Goal: Task Accomplishment & Management: Manage account settings

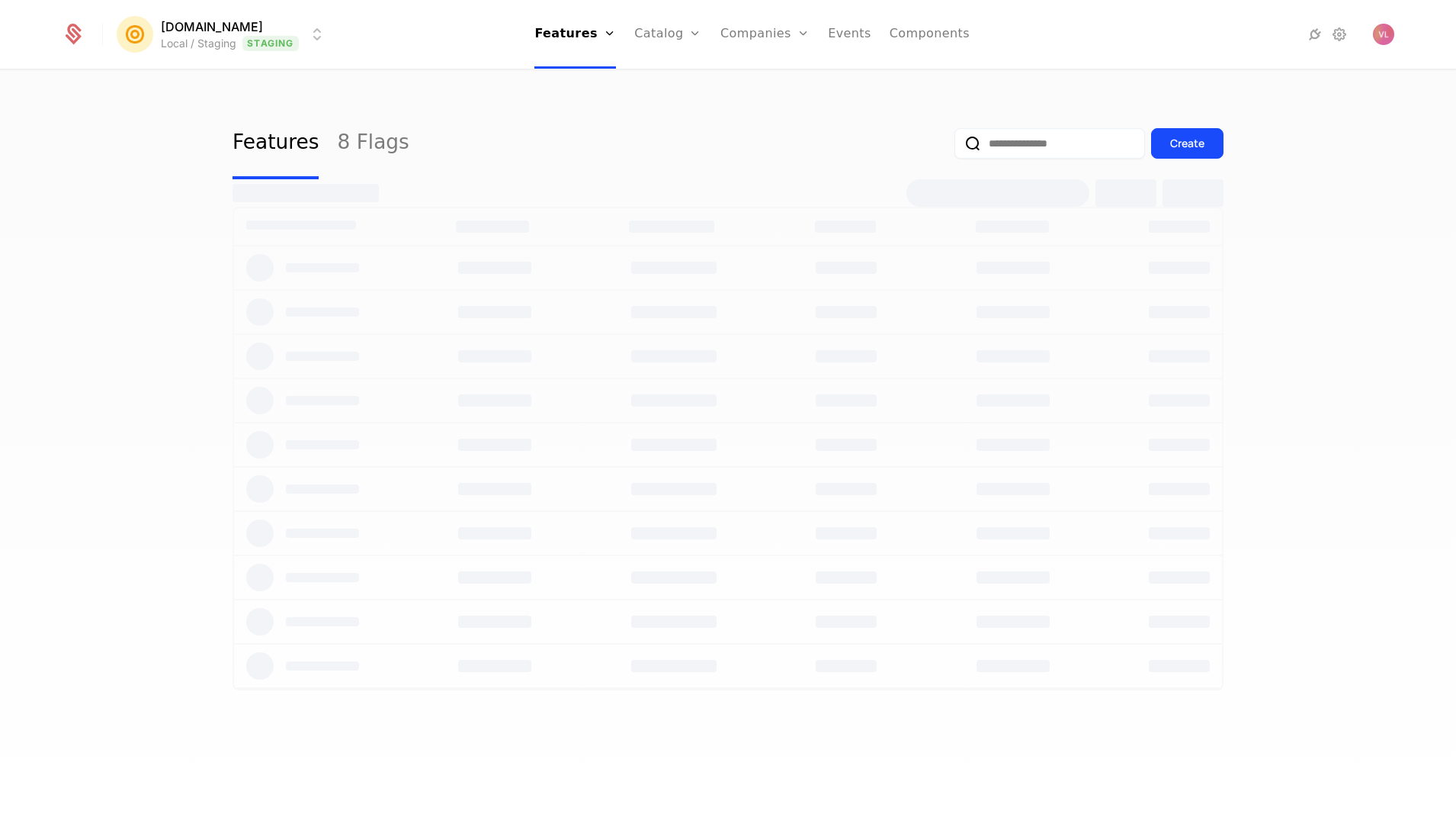
select select "**"
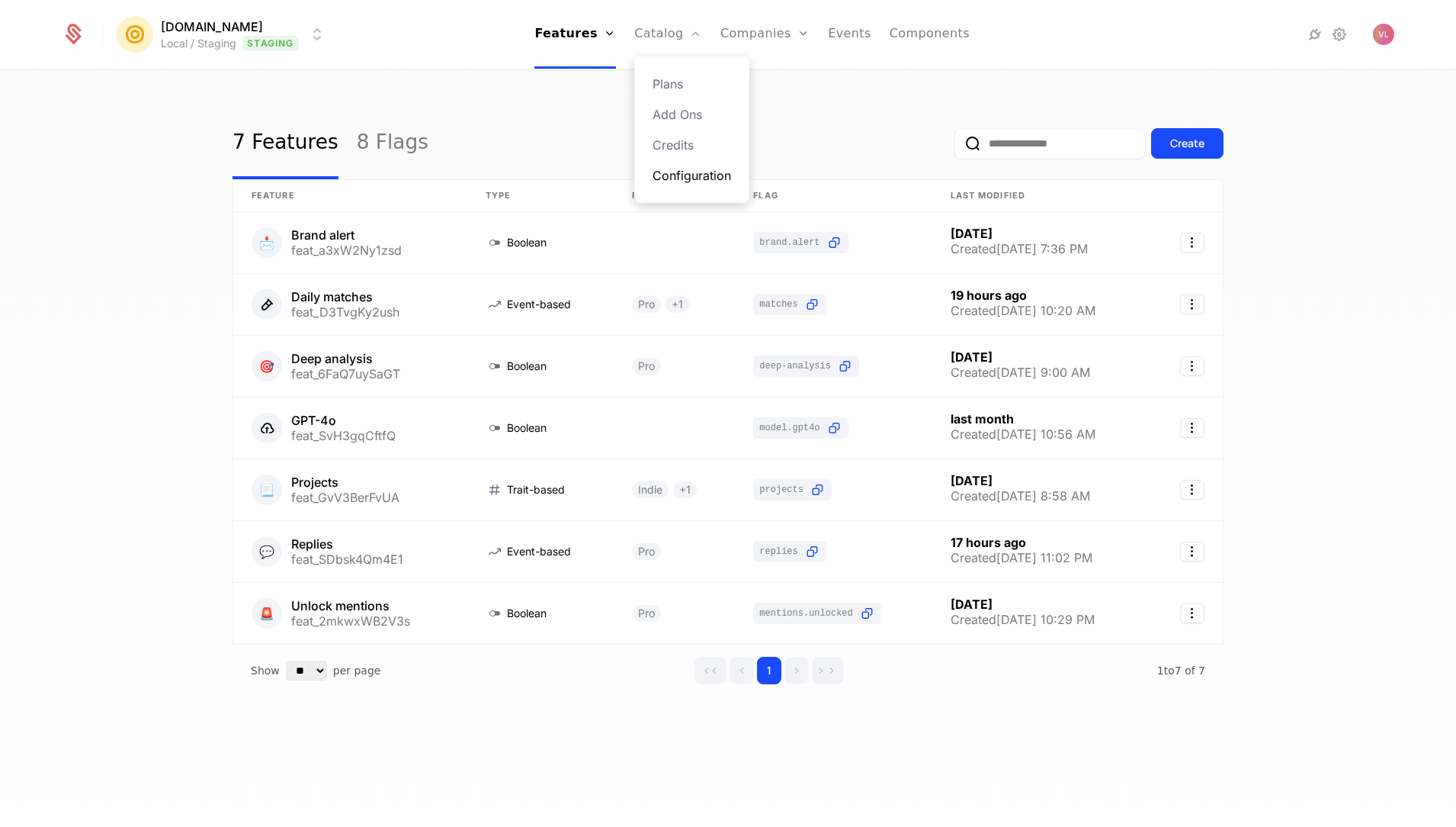
click at [669, 171] on link "Configuration" at bounding box center [692, 175] width 79 height 18
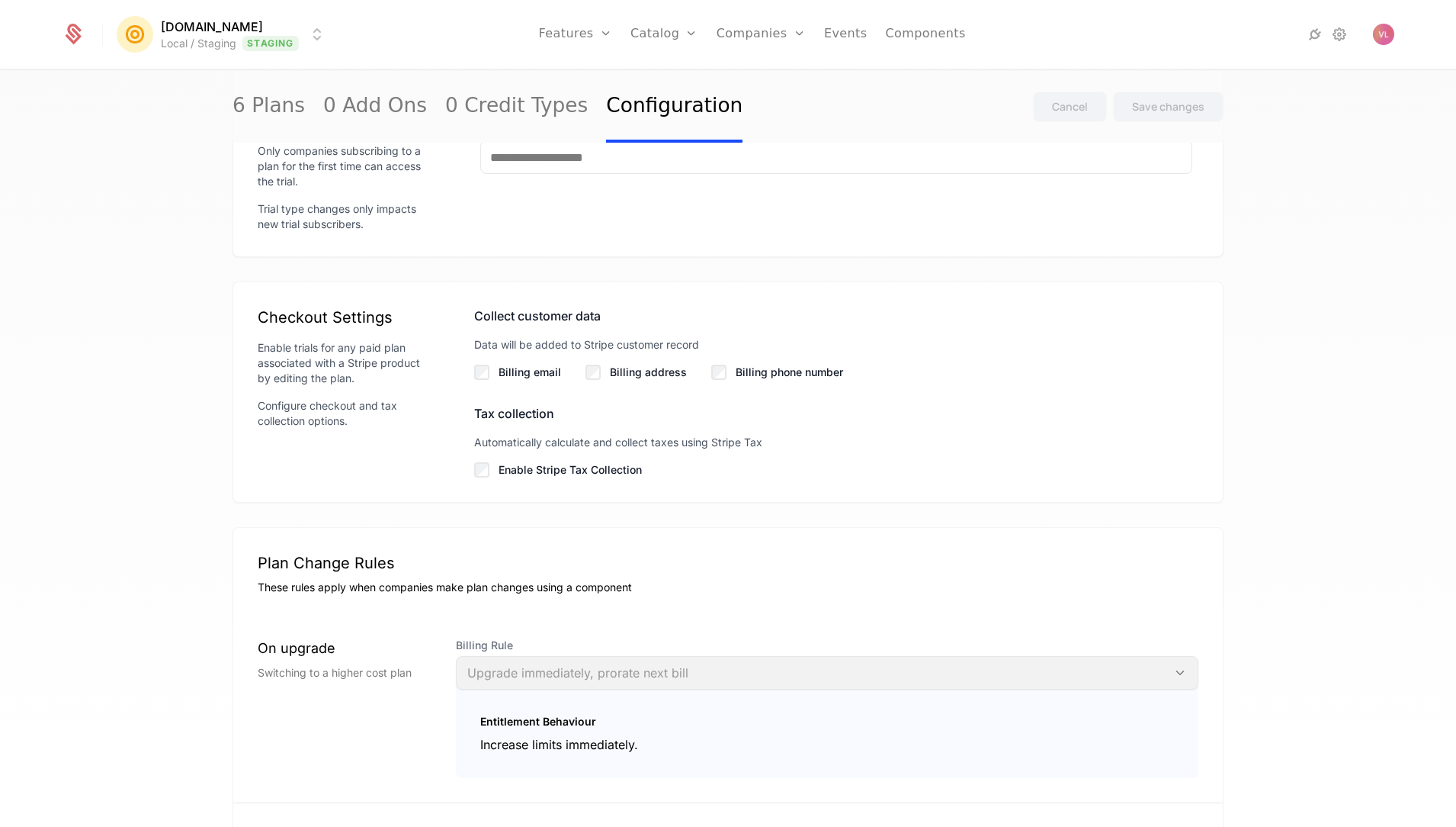
scroll to position [1172, 0]
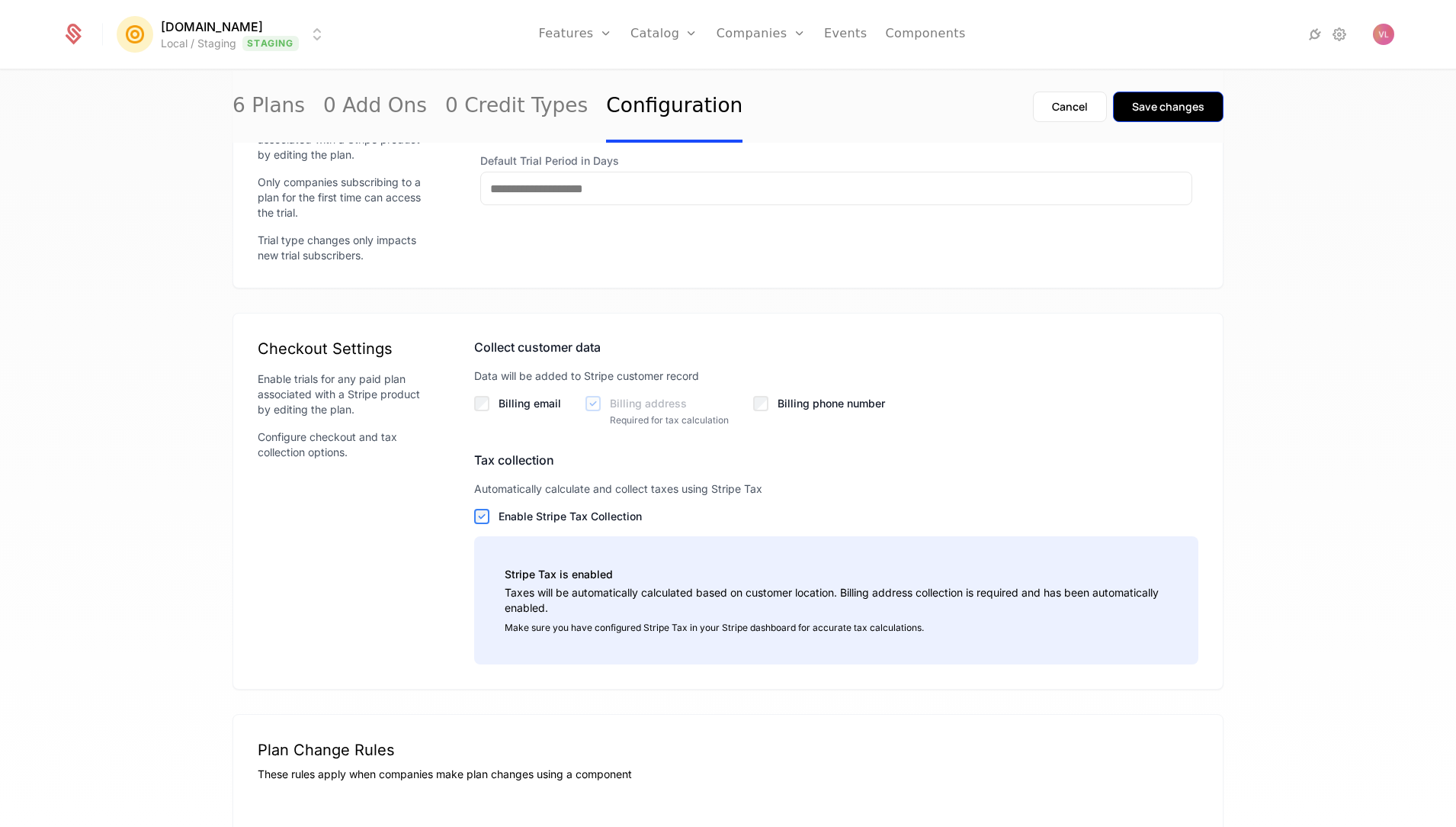
click at [1168, 102] on div "Save changes" at bounding box center [1169, 106] width 73 height 15
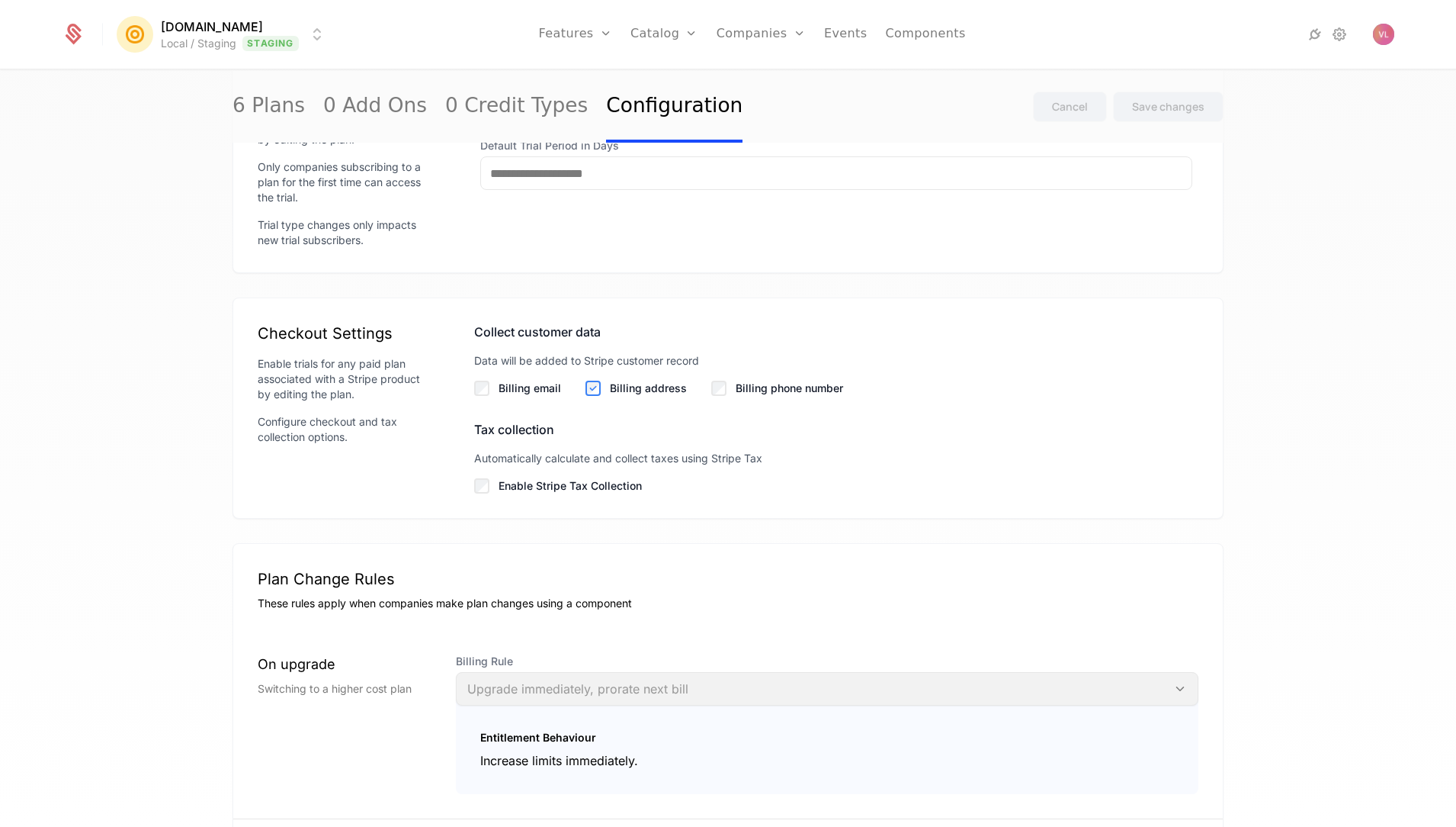
scroll to position [1275, 0]
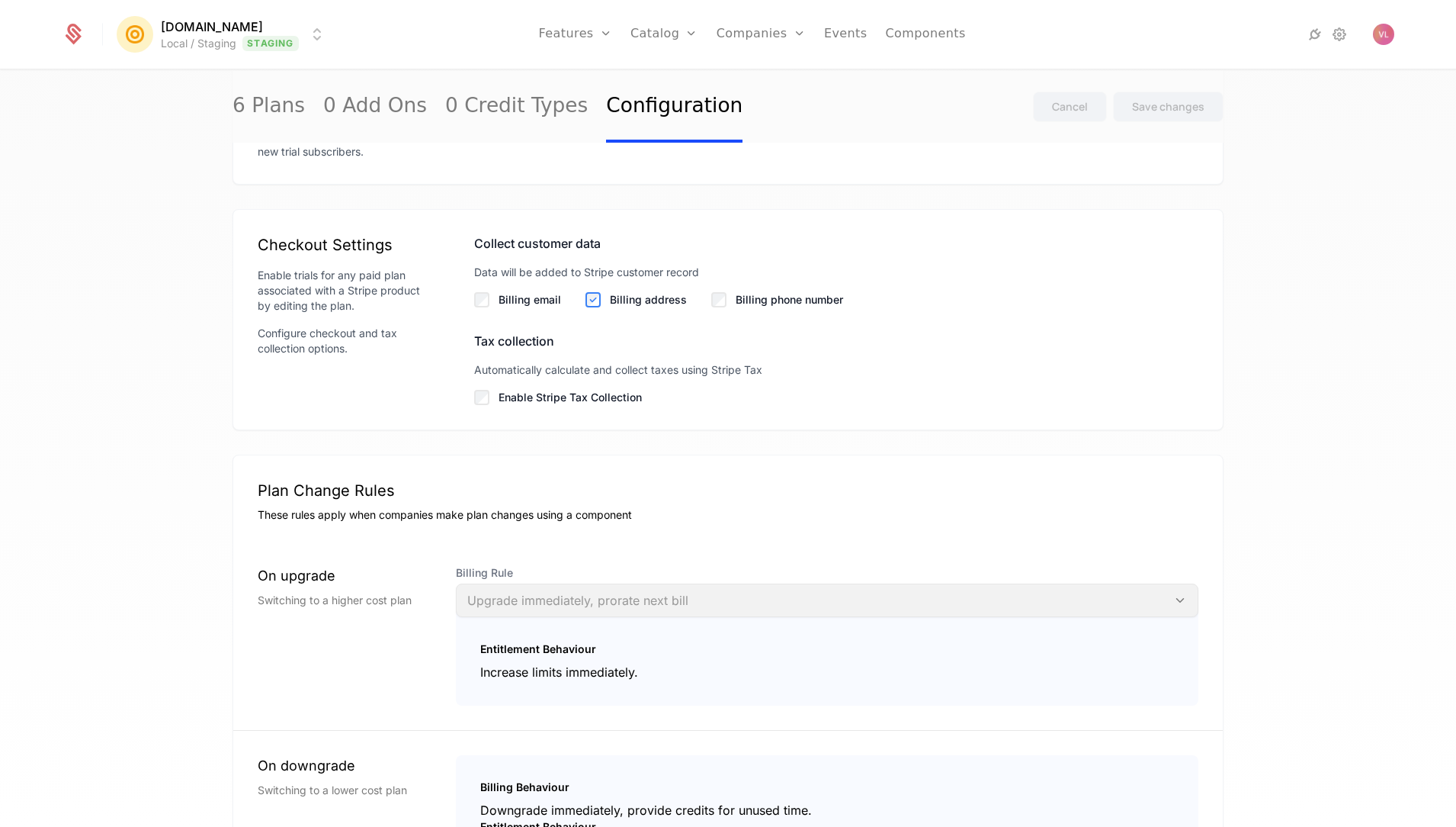
click at [556, 402] on label "Enable Stripe Tax Collection" at bounding box center [849, 397] width 700 height 15
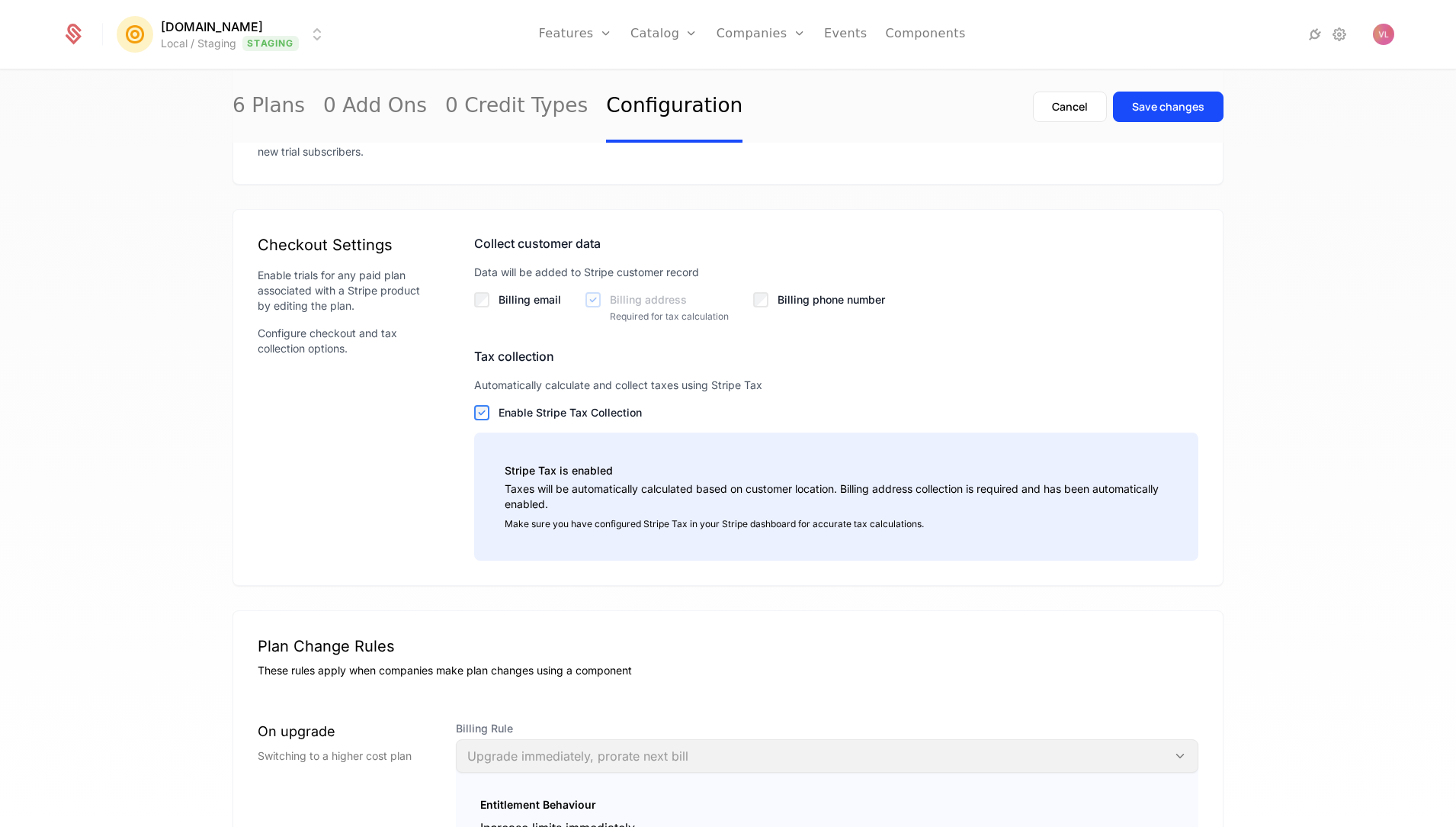
click at [520, 417] on label "Enable Stripe Tax Collection" at bounding box center [849, 413] width 700 height 15
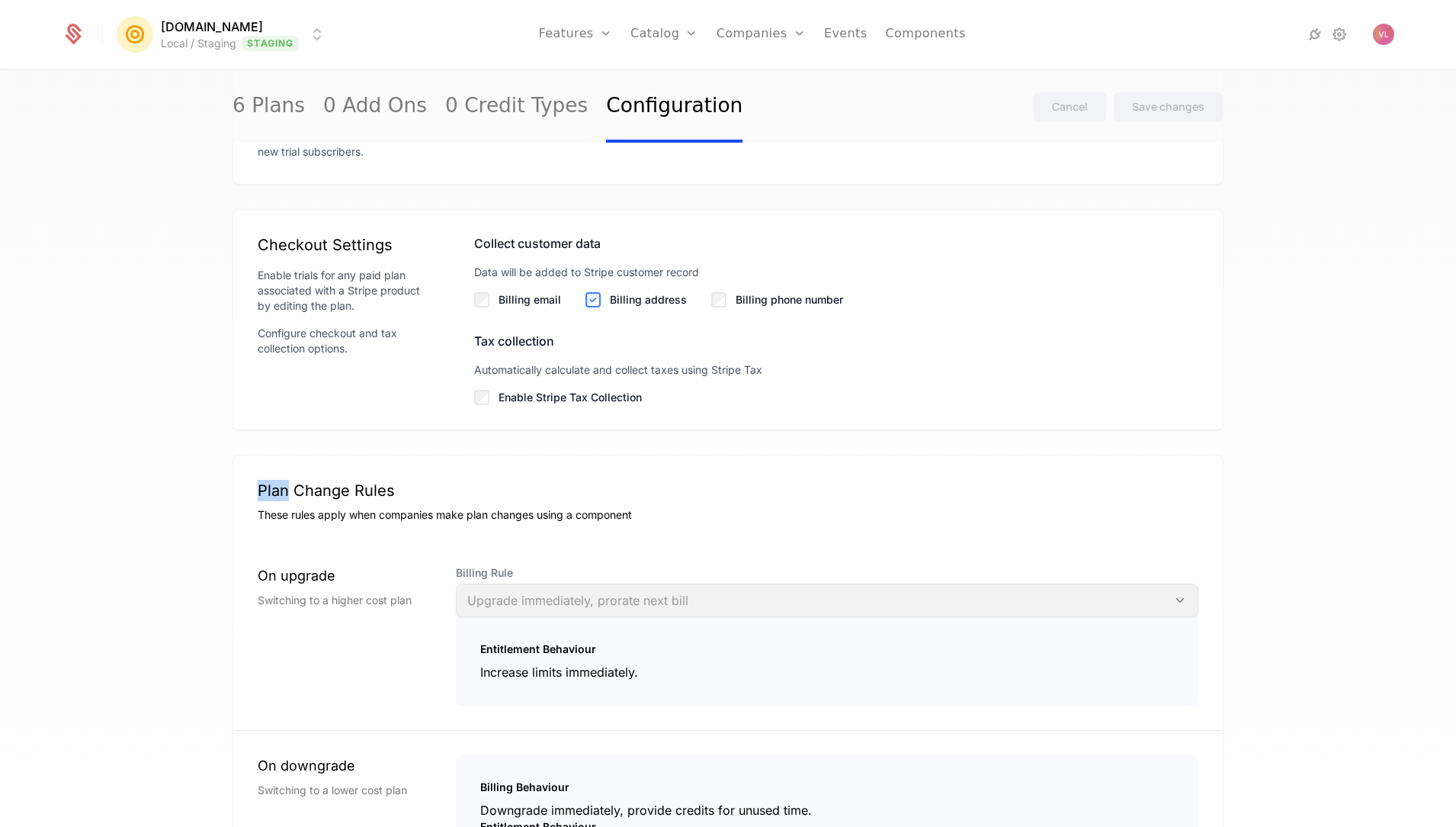
click at [520, 417] on div "Checkout Settings Enable trials for any paid plan associated with a Stripe prod…" at bounding box center [728, 319] width 991 height 221
click at [525, 405] on label "Enable Stripe Tax Collection" at bounding box center [849, 397] width 700 height 15
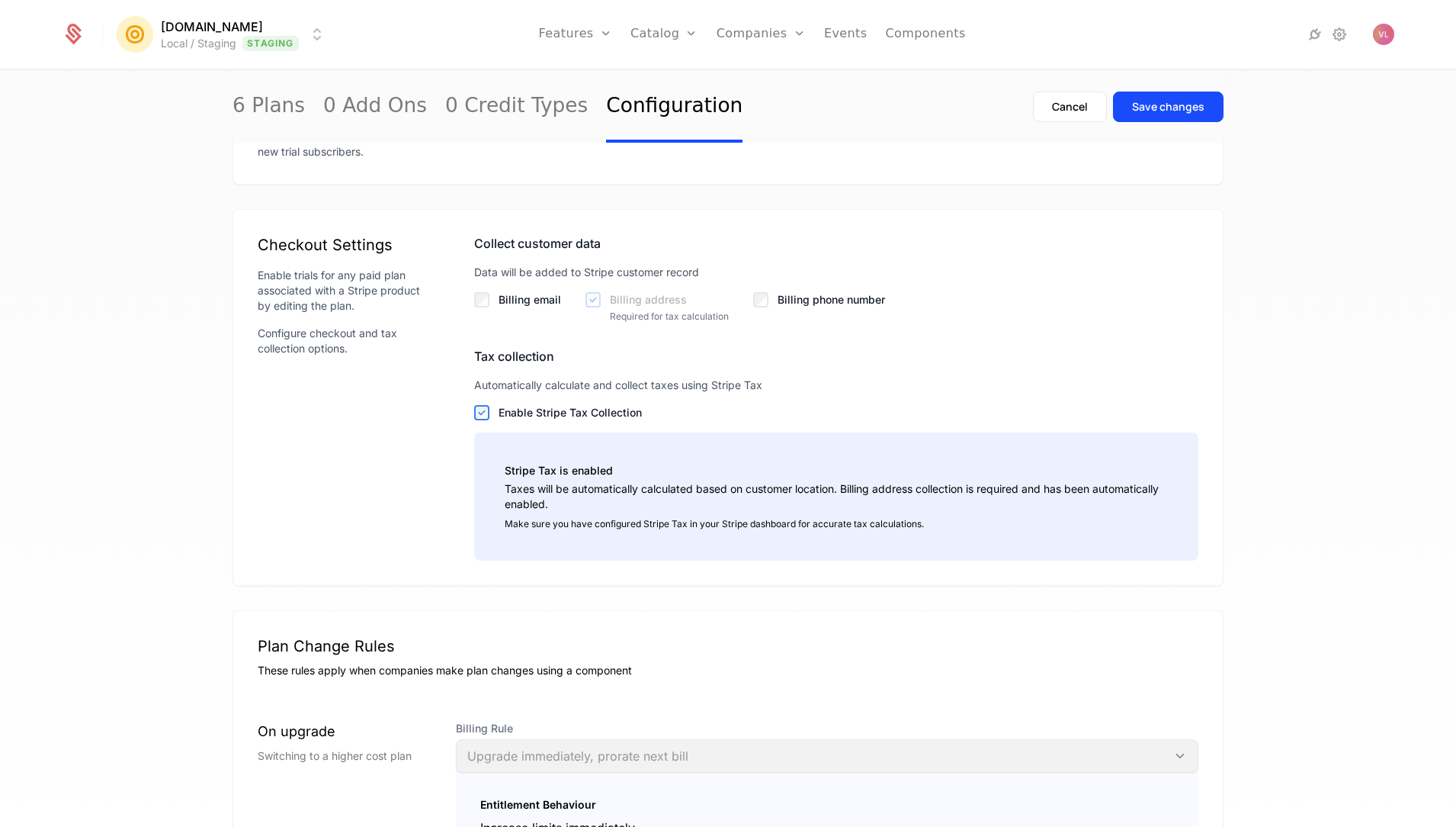
click at [1244, 380] on div "6 Plans 0 Add Ons 0 Credit Types Configuration Cancel Save changes Default plan…" at bounding box center [728, 453] width 1456 height 765
click at [1177, 103] on div "Save changes" at bounding box center [1169, 106] width 73 height 15
click at [1158, 105] on div "Save changes" at bounding box center [1169, 106] width 73 height 15
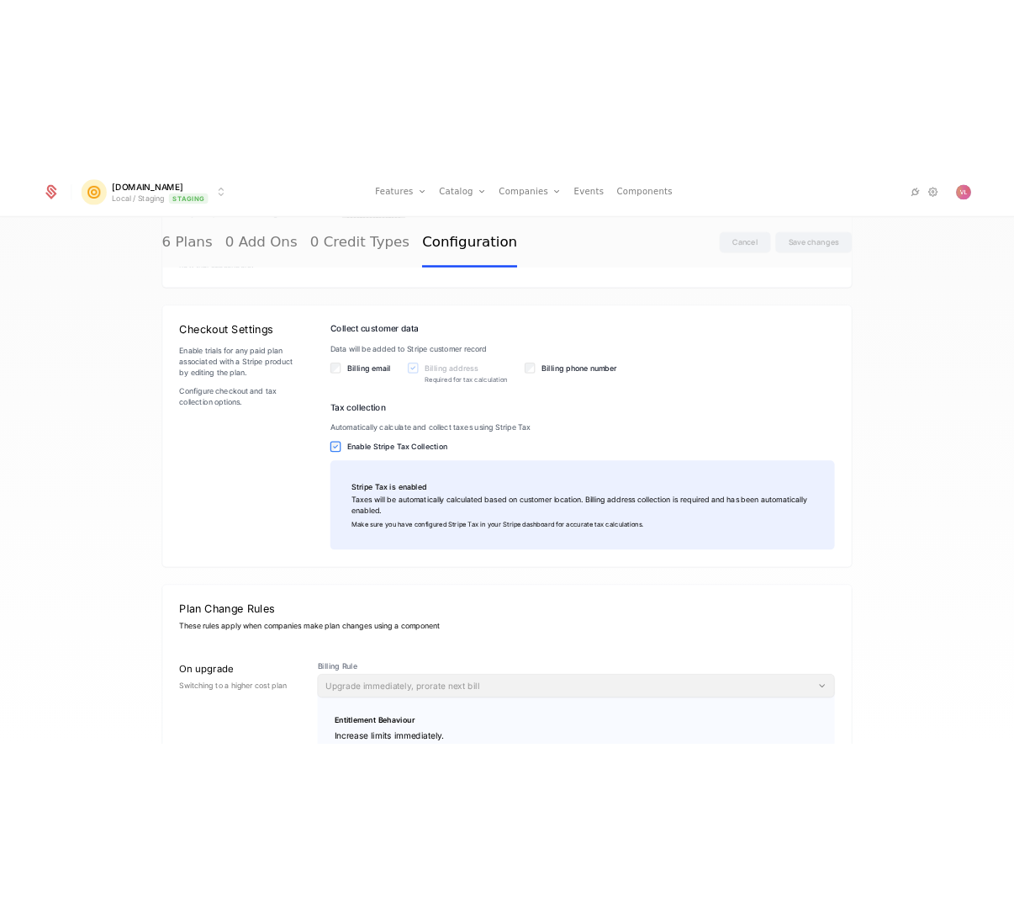
scroll to position [1404, 0]
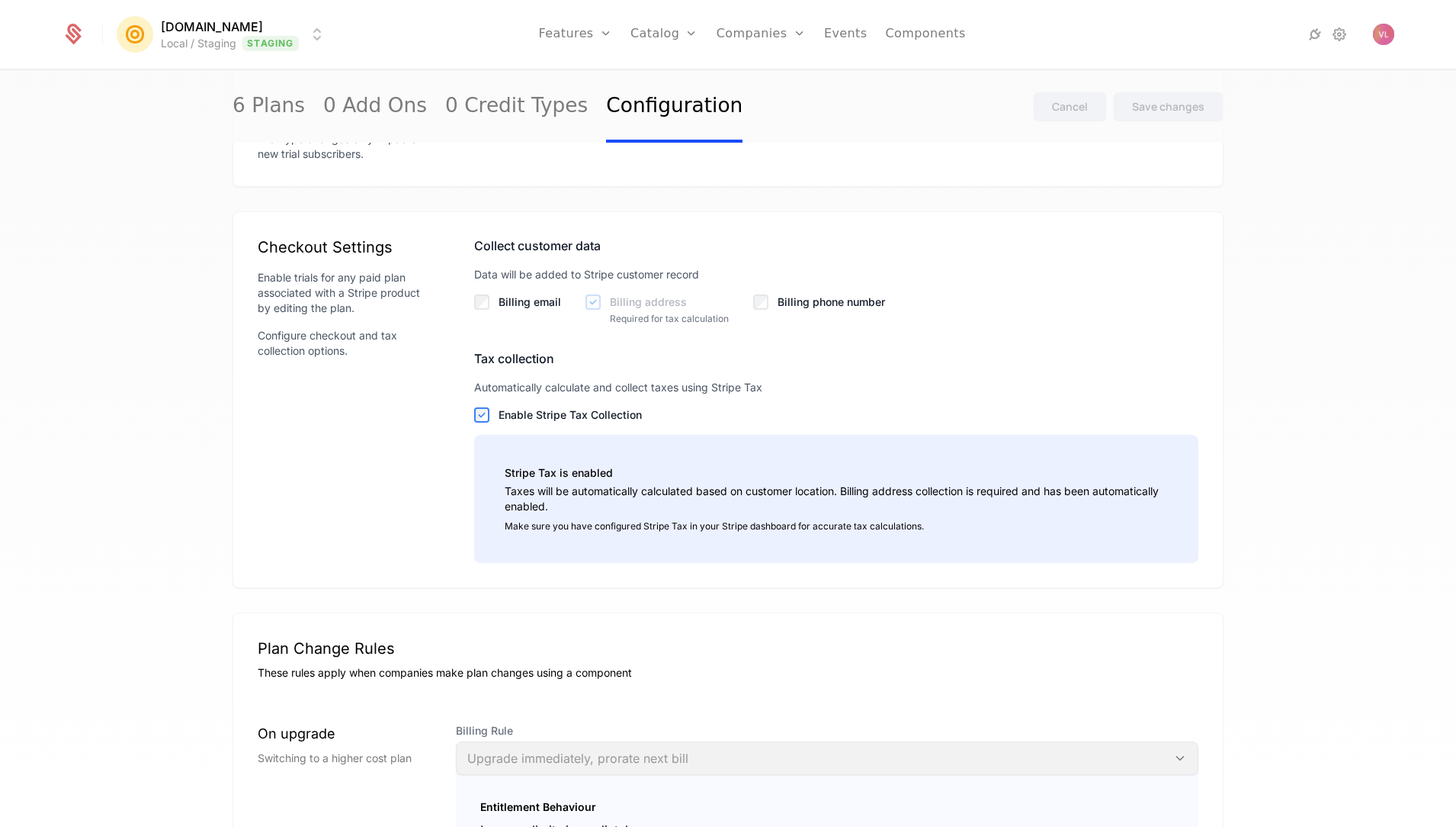
click at [562, 423] on label "Enable Stripe Tax Collection" at bounding box center [849, 414] width 700 height 15
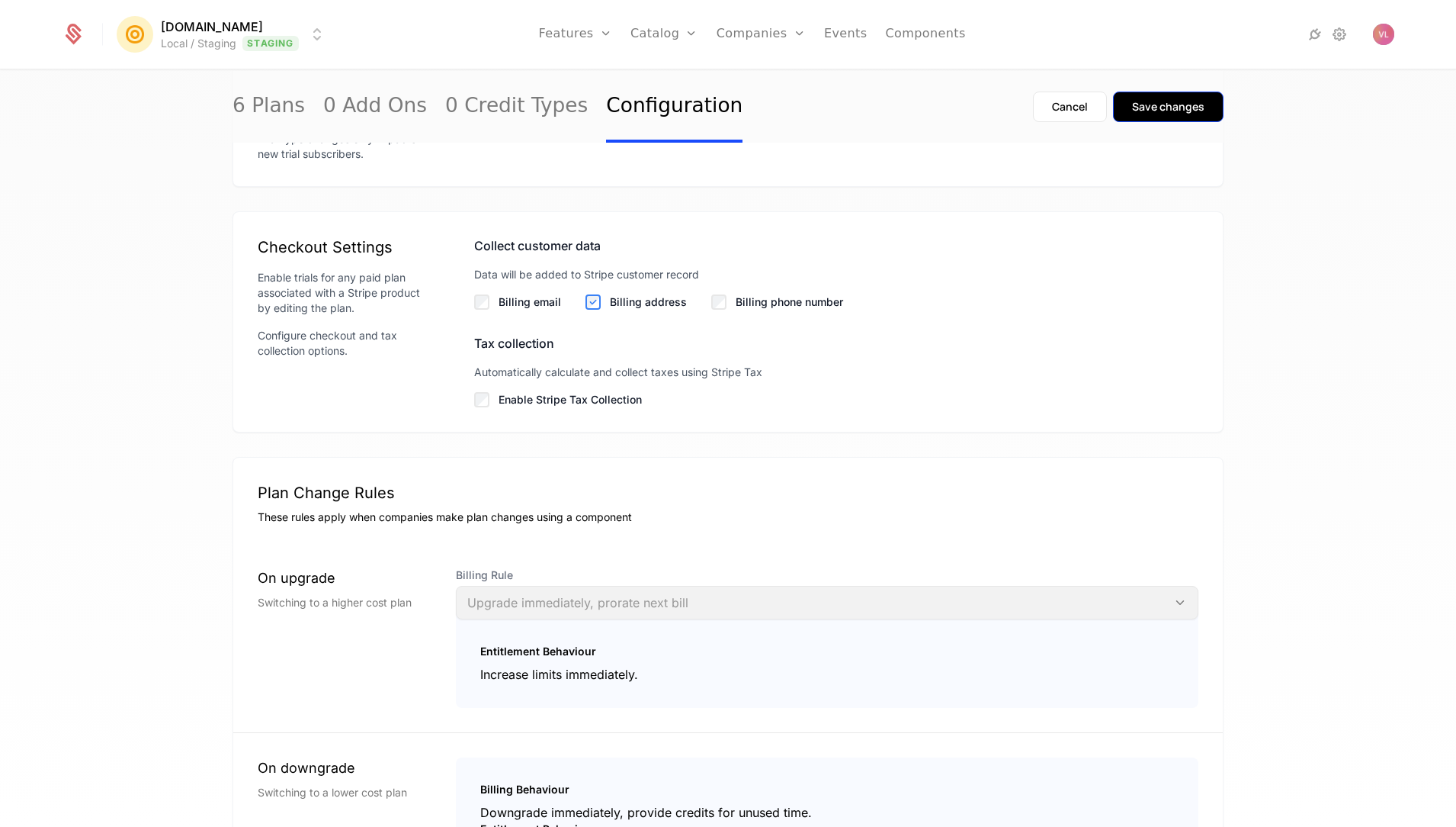
drag, startPoint x: 1174, startPoint y: 103, endPoint x: 1166, endPoint y: 120, distance: 18.8
click at [1173, 103] on div "Save changes" at bounding box center [1169, 106] width 73 height 15
click at [1166, 114] on div "Save changes" at bounding box center [1169, 106] width 73 height 15
click at [1130, 119] on button "Save changes" at bounding box center [1169, 107] width 111 height 31
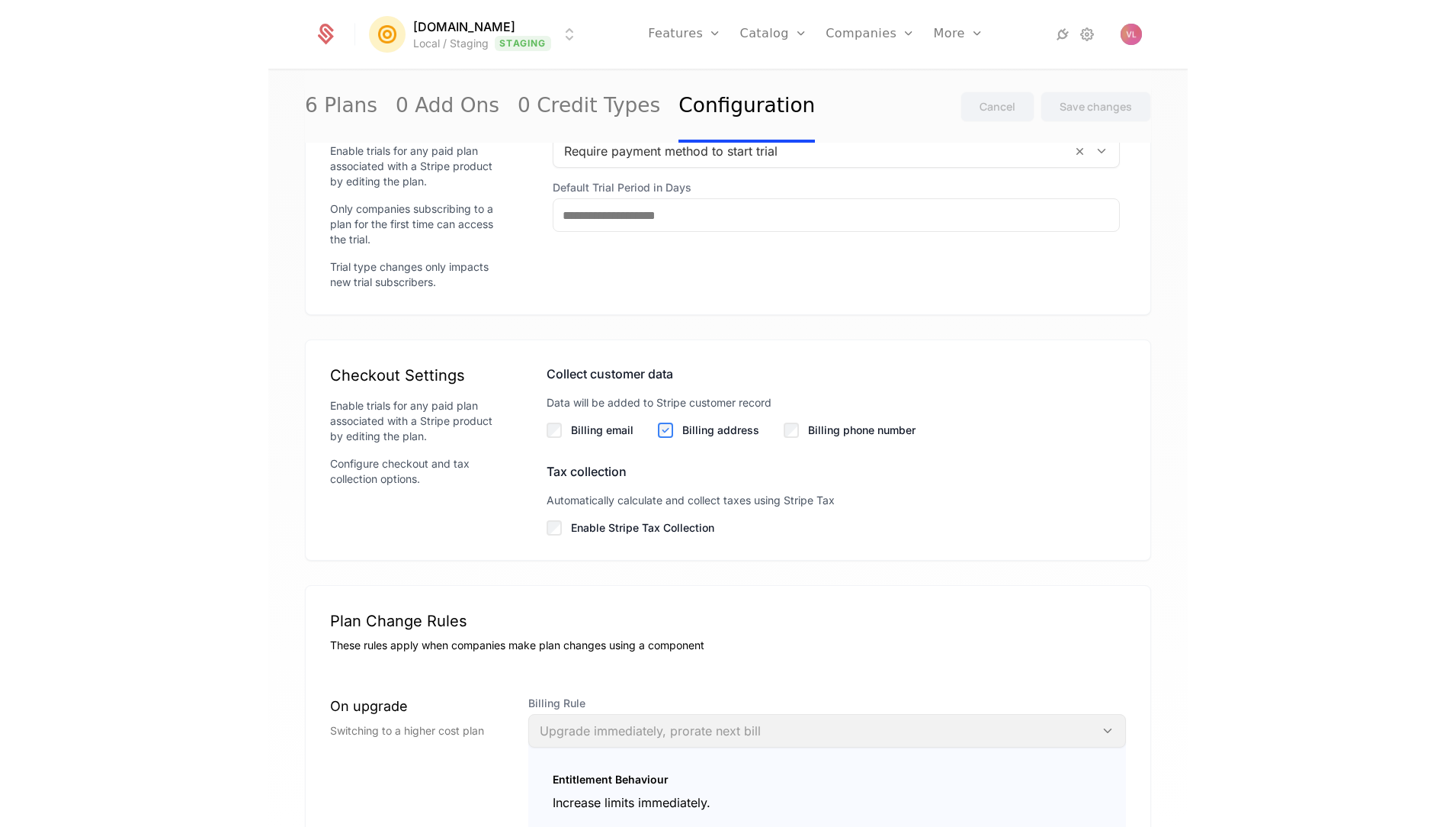
scroll to position [1244, 0]
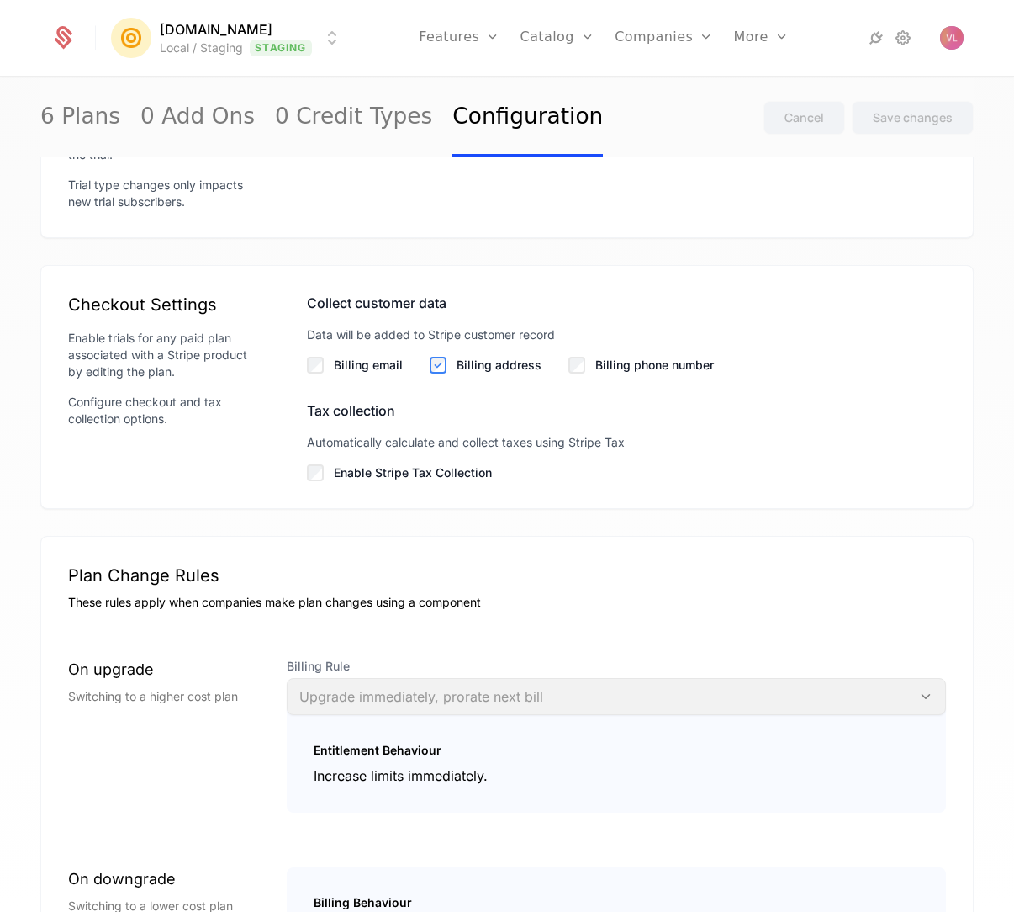
click at [368, 476] on label "Enable Stripe Tax Collection" at bounding box center [640, 472] width 612 height 17
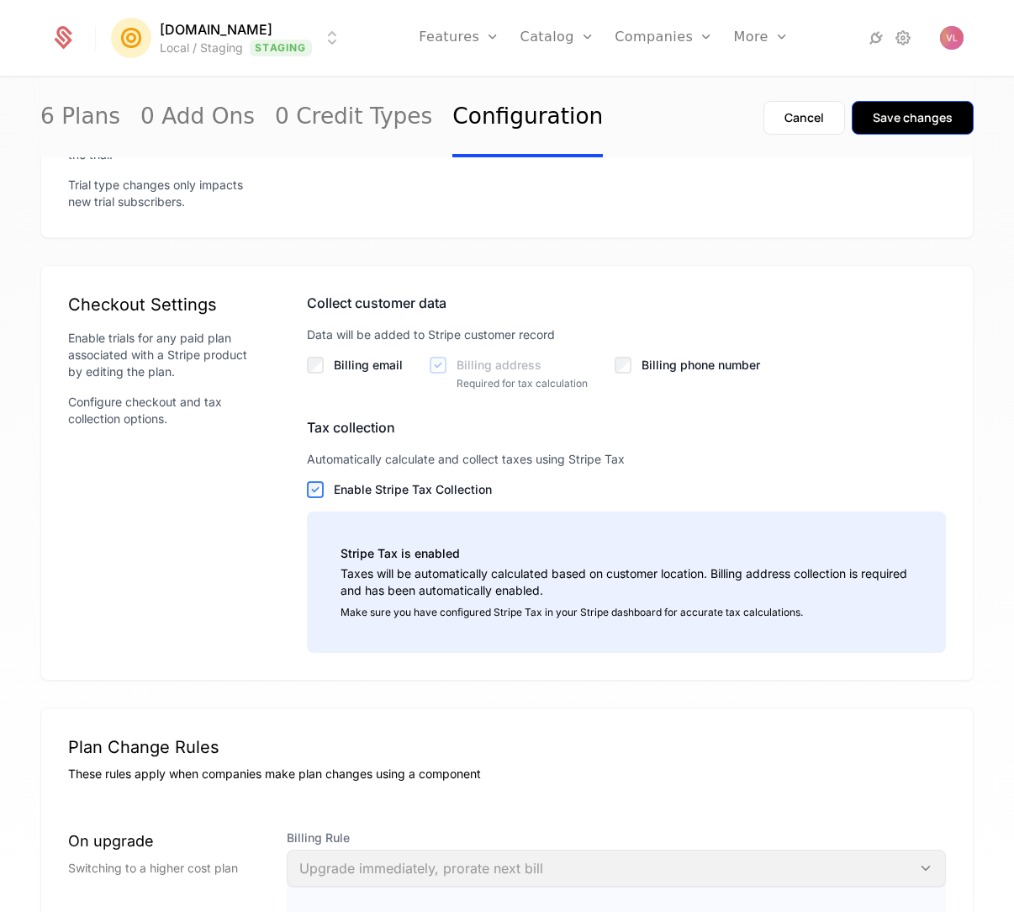
click at [918, 130] on button "Save changes" at bounding box center [913, 118] width 122 height 34
click at [411, 498] on label "Enable Stripe Tax Collection" at bounding box center [640, 489] width 612 height 17
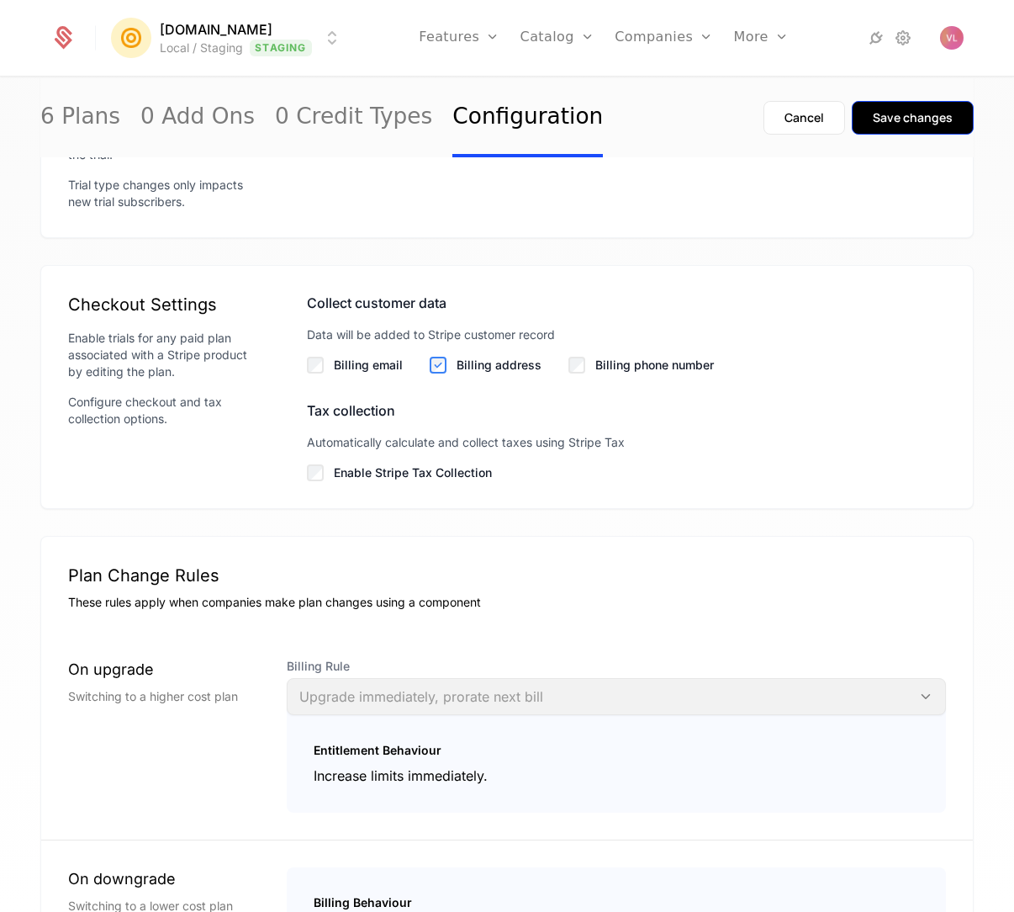
click at [897, 126] on button "Save changes" at bounding box center [913, 118] width 122 height 34
click at [395, 481] on label "Enable Stripe Tax Collection" at bounding box center [640, 472] width 612 height 17
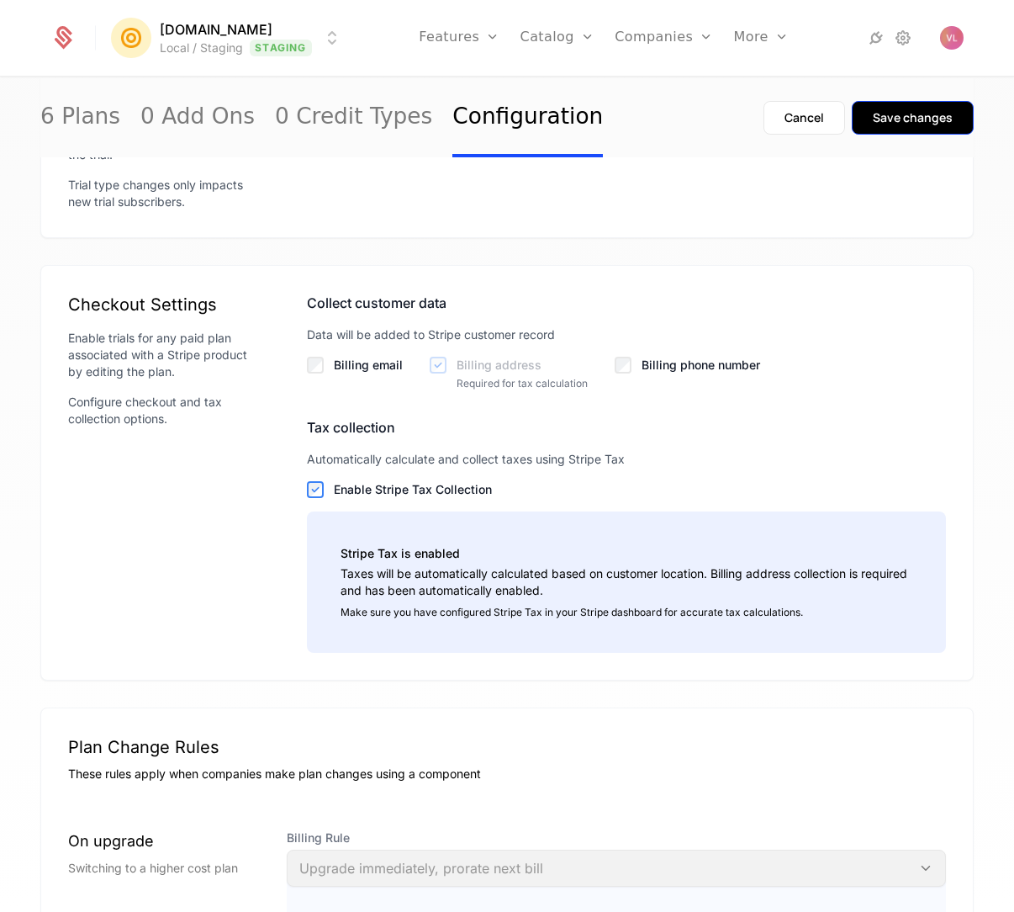
click at [891, 131] on button "Save changes" at bounding box center [913, 118] width 122 height 34
